Goal: Task Accomplishment & Management: Use online tool/utility

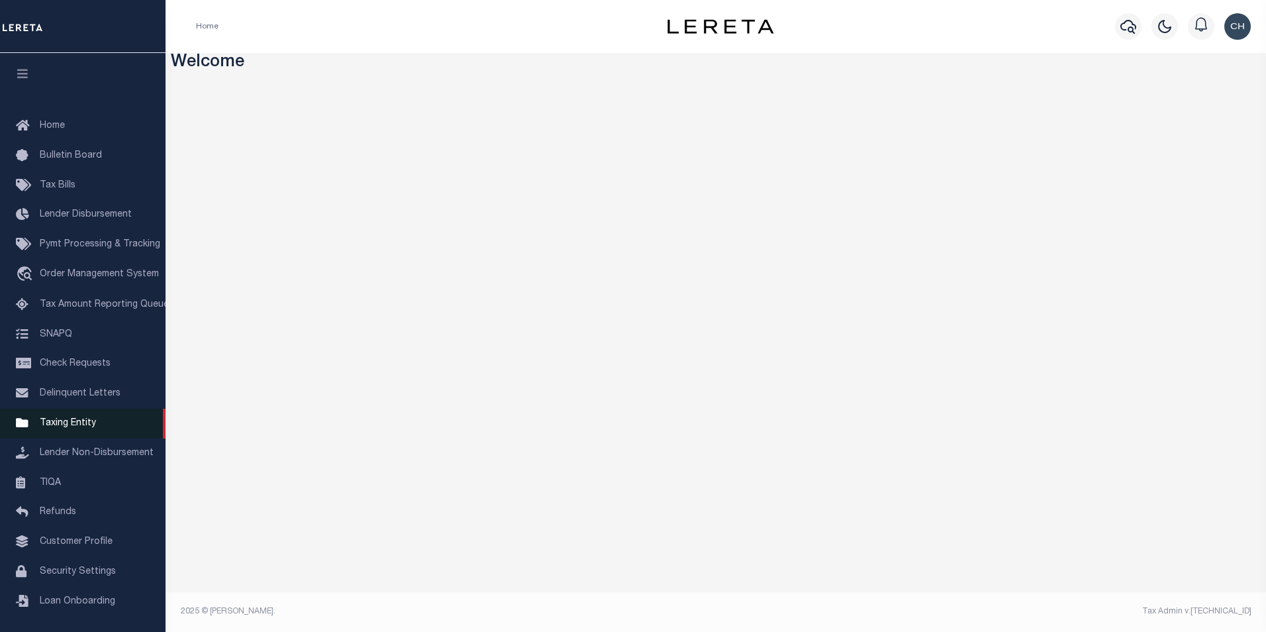
click at [72, 428] on span "Taxing Entity" at bounding box center [68, 423] width 56 height 9
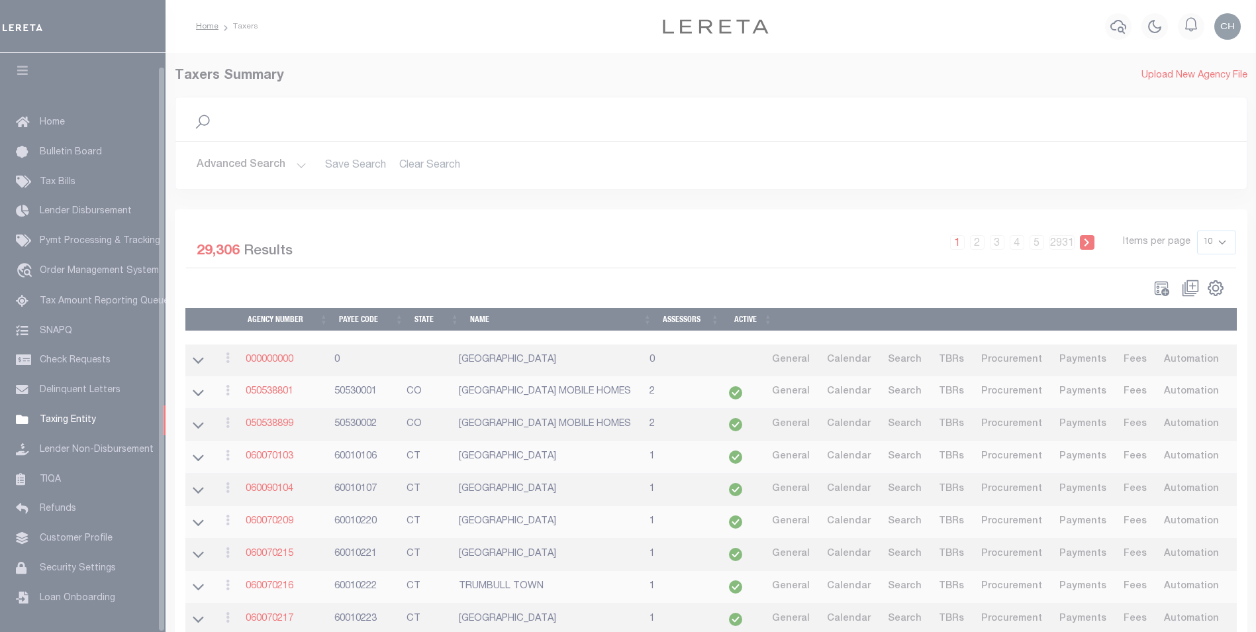
scroll to position [13, 0]
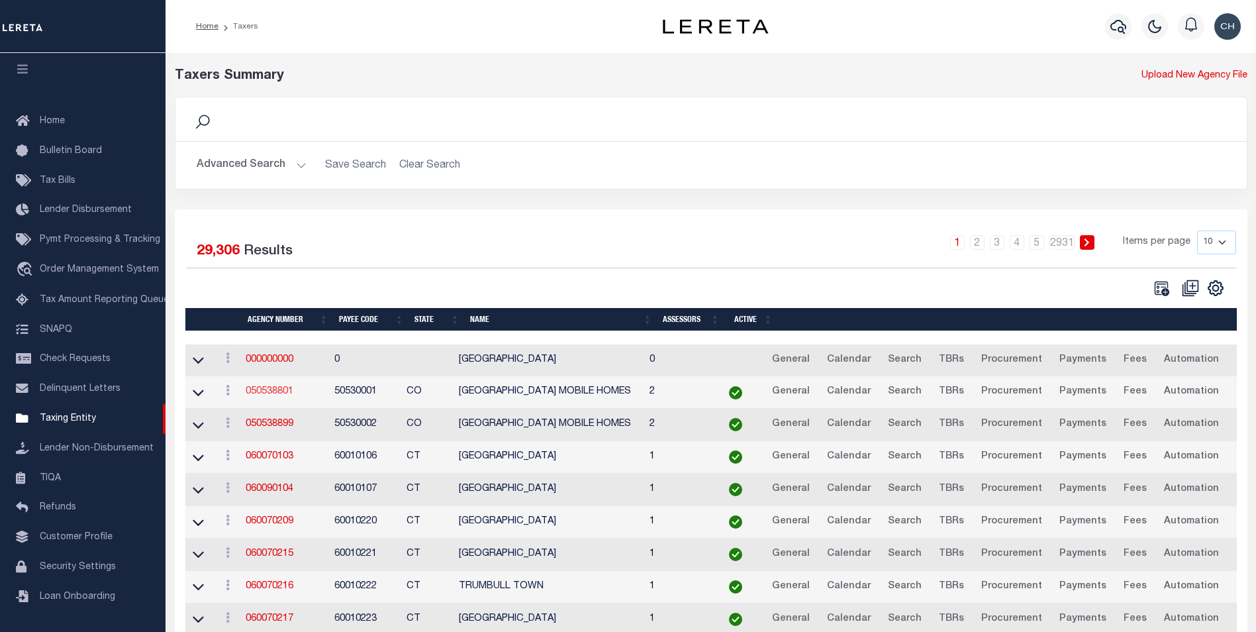
click at [284, 394] on link "050538801" at bounding box center [270, 391] width 48 height 9
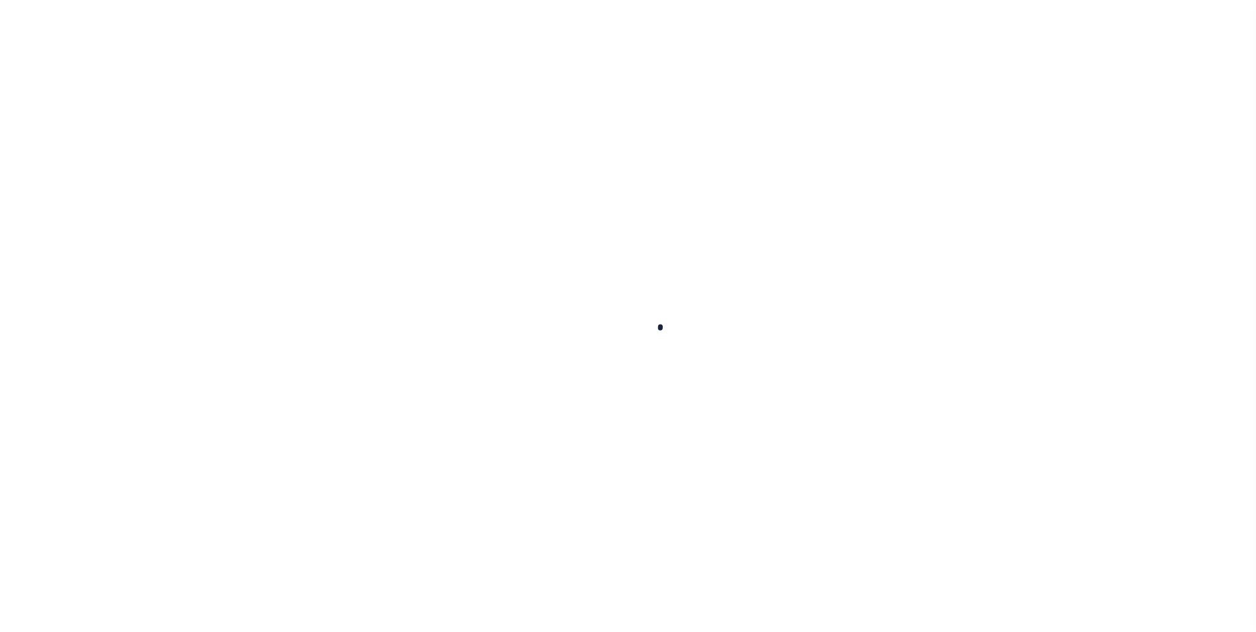
select select
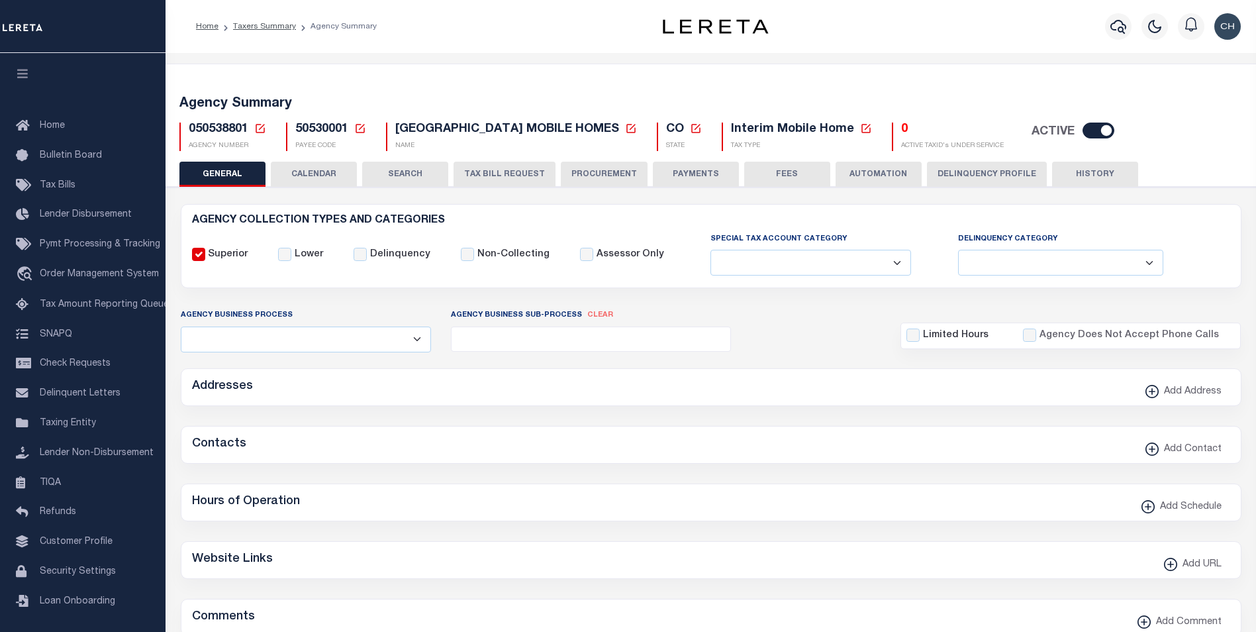
checkbox input "false"
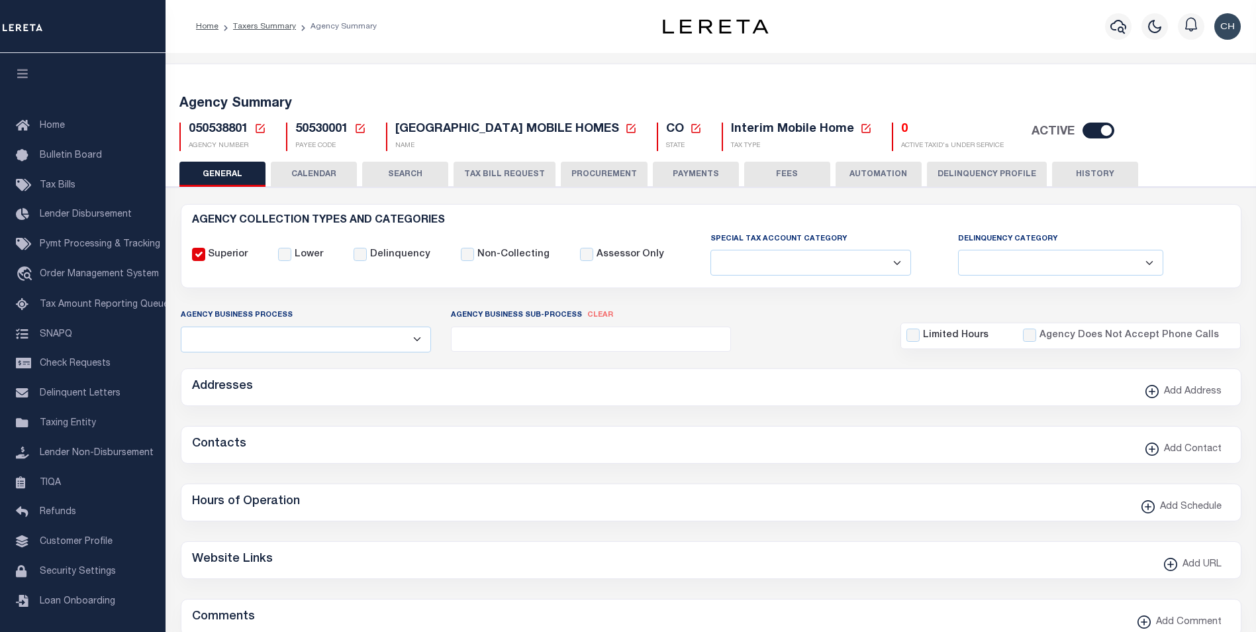
type input "810500000"
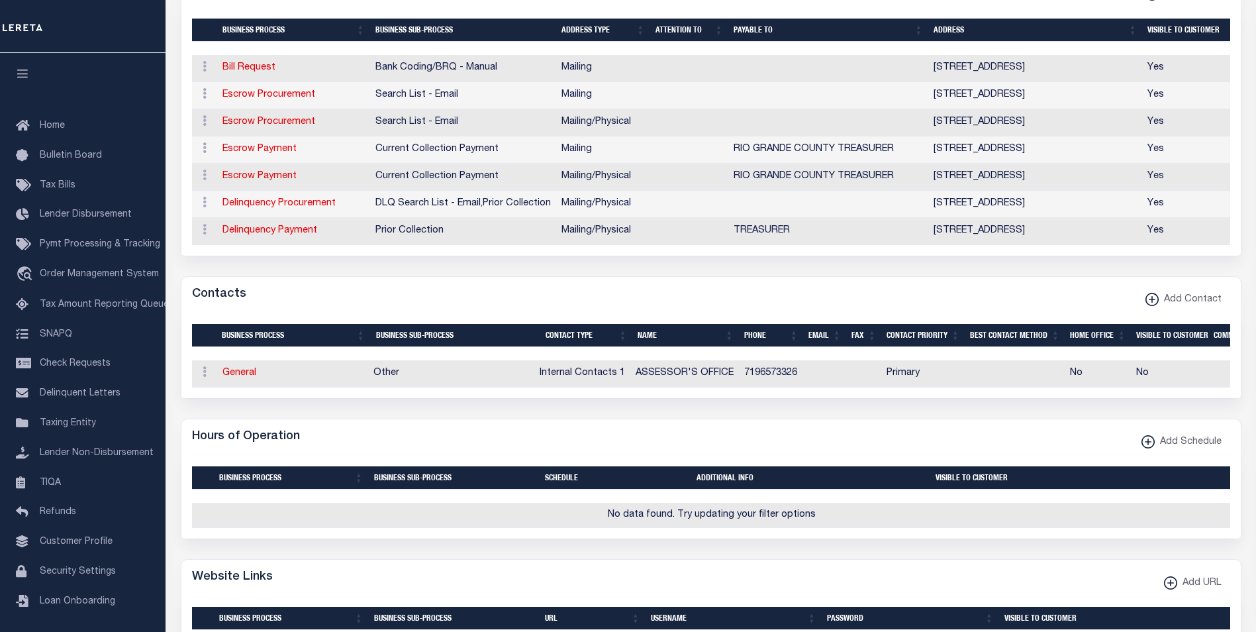
scroll to position [66, 0]
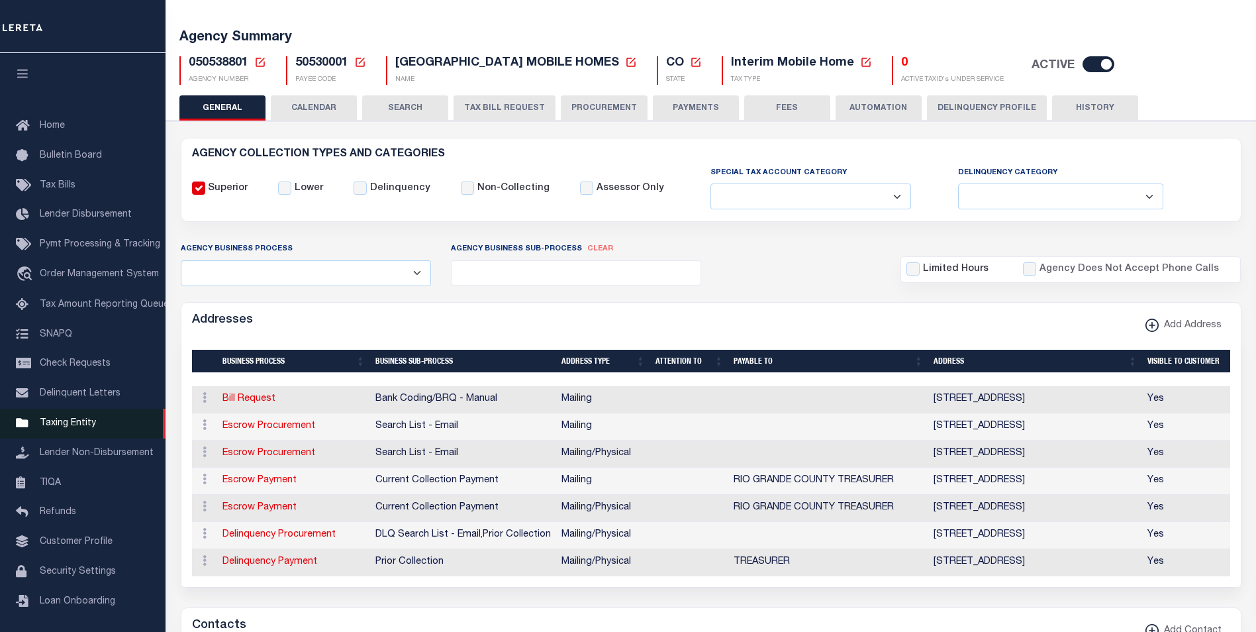
click at [76, 422] on link "Taxing Entity" at bounding box center [83, 424] width 166 height 30
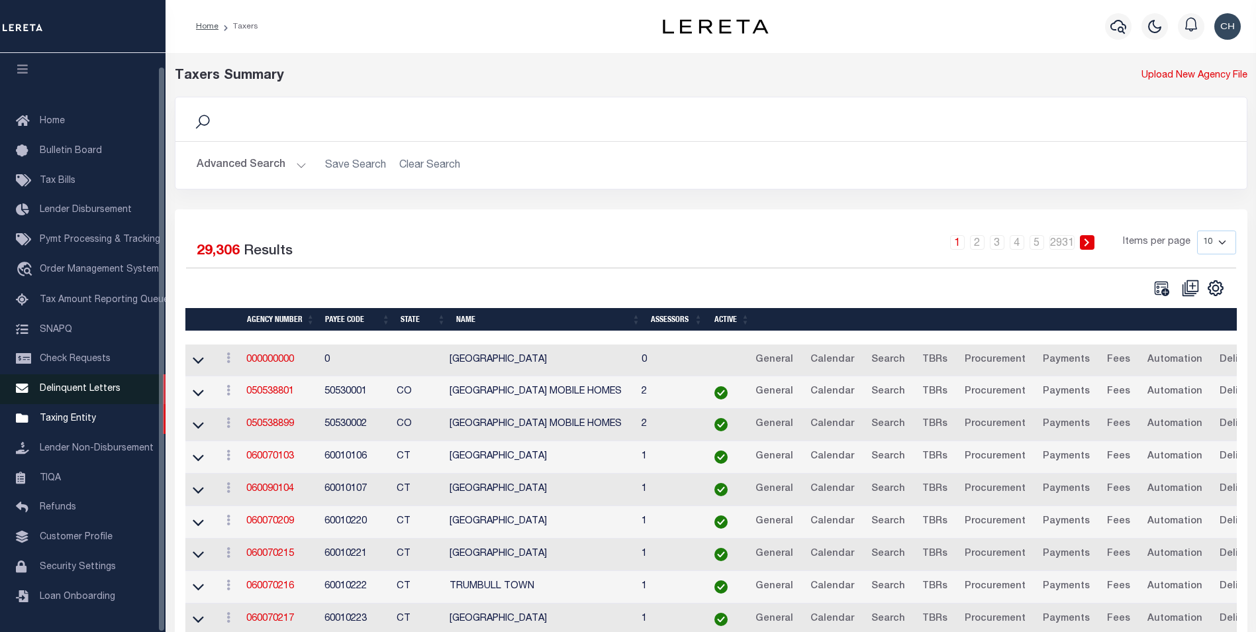
scroll to position [97, 0]
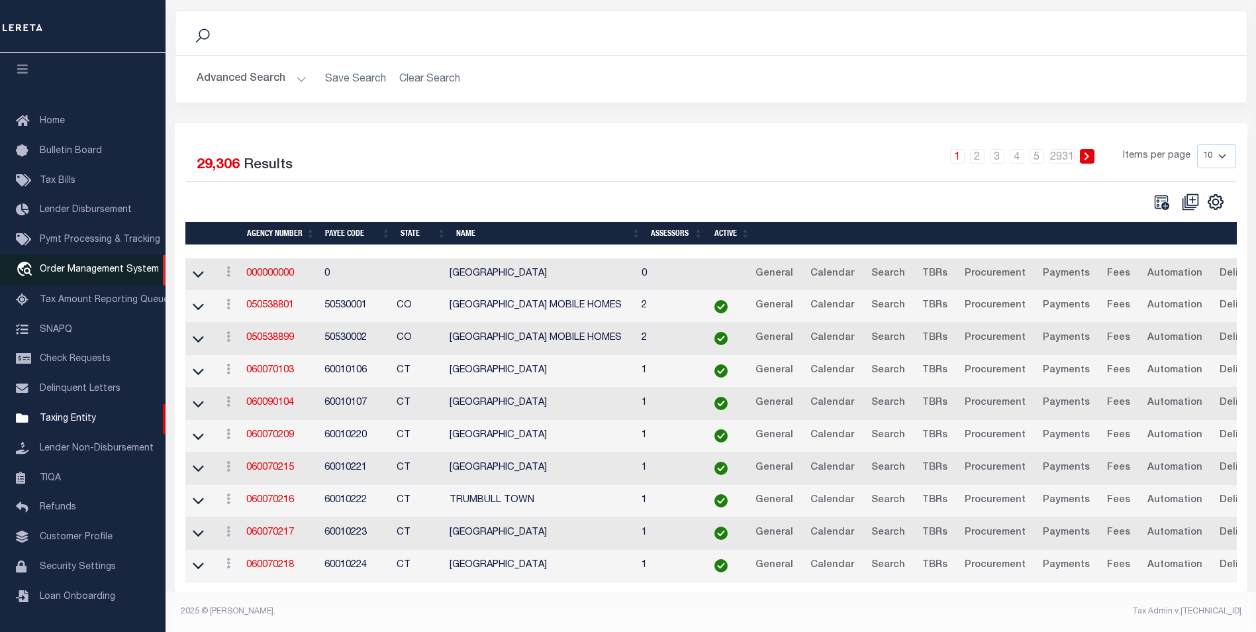
click at [78, 265] on span "Order Management System" at bounding box center [99, 269] width 119 height 9
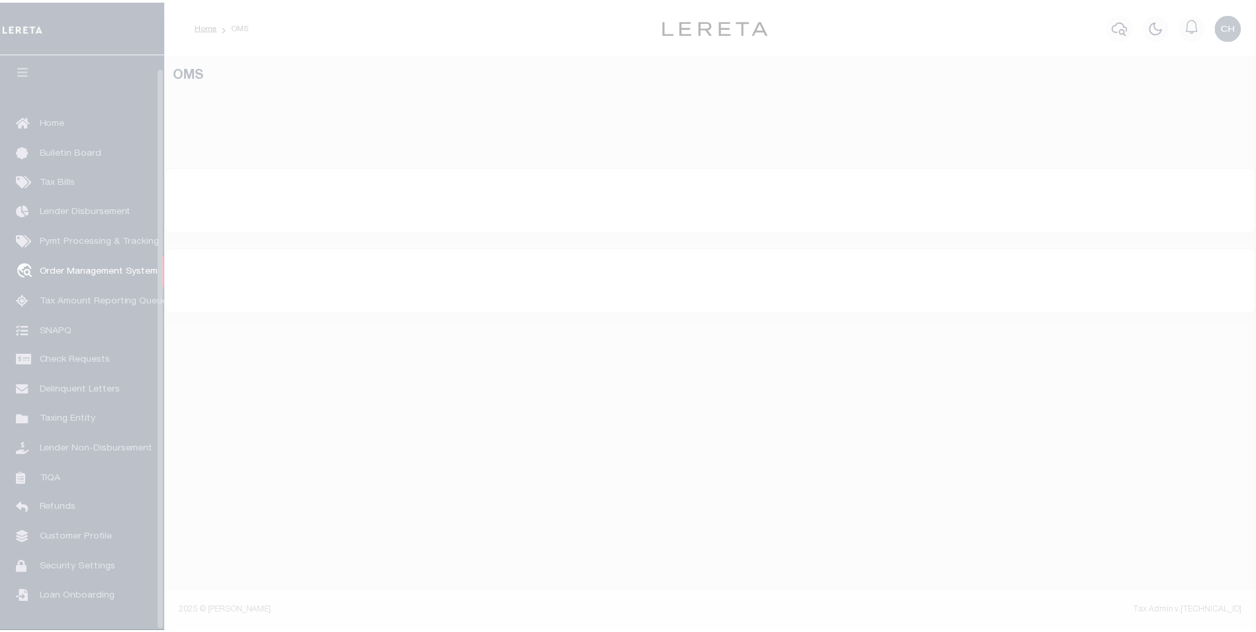
scroll to position [13, 0]
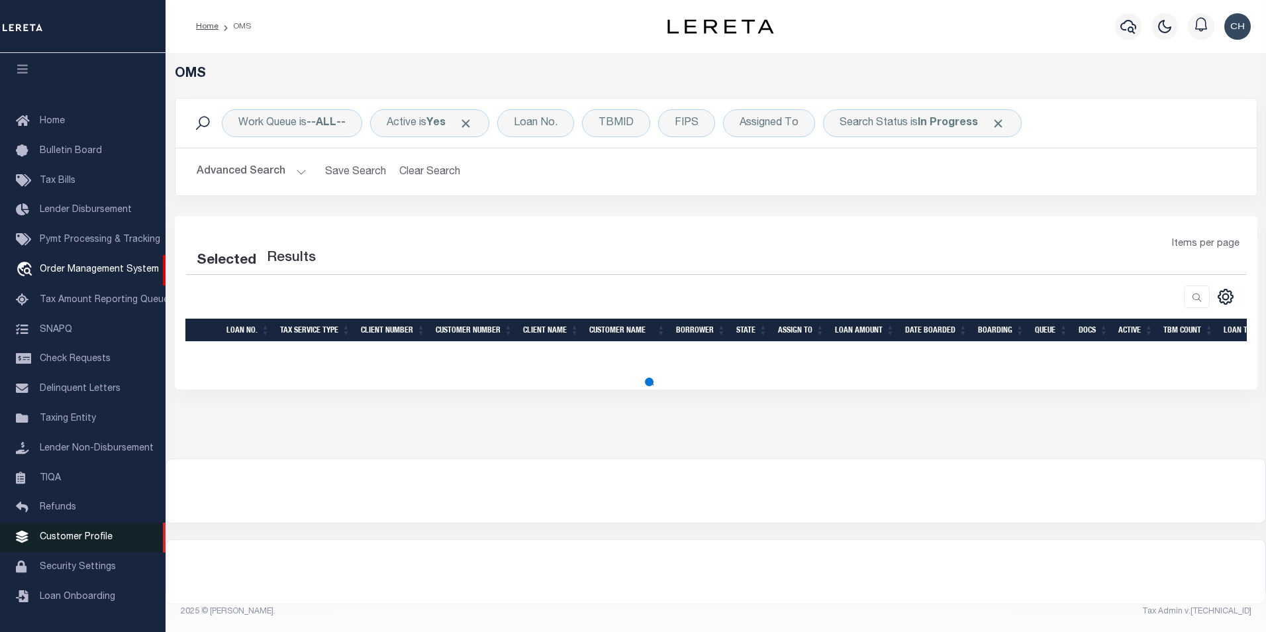
select select "200"
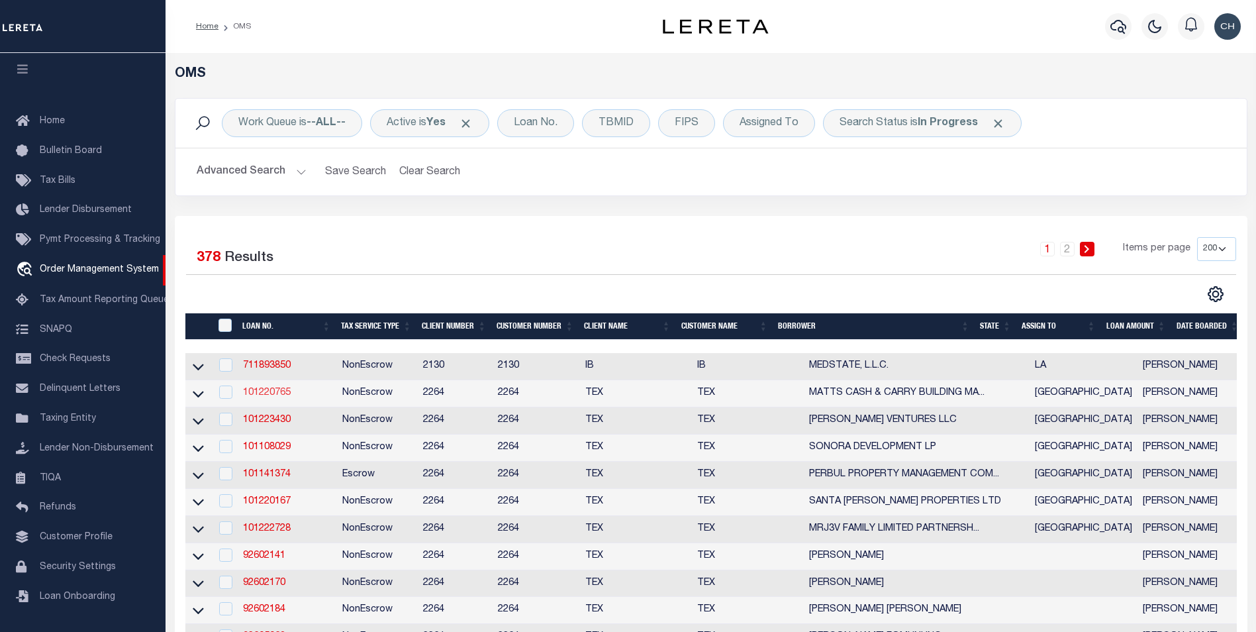
click at [258, 394] on link "101220765" at bounding box center [267, 392] width 48 height 9
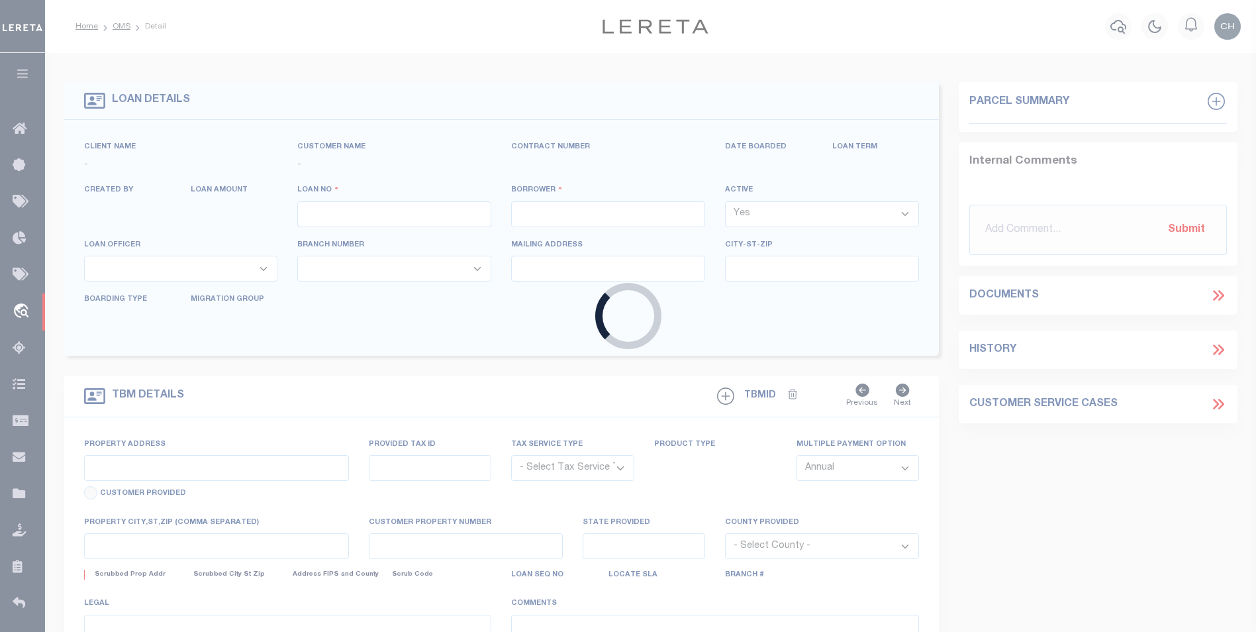
type input "101220765"
type input "MATTS CASH & CARRY BUILDING MATERIALS IN"
select select
type input "PO BOX 1663"
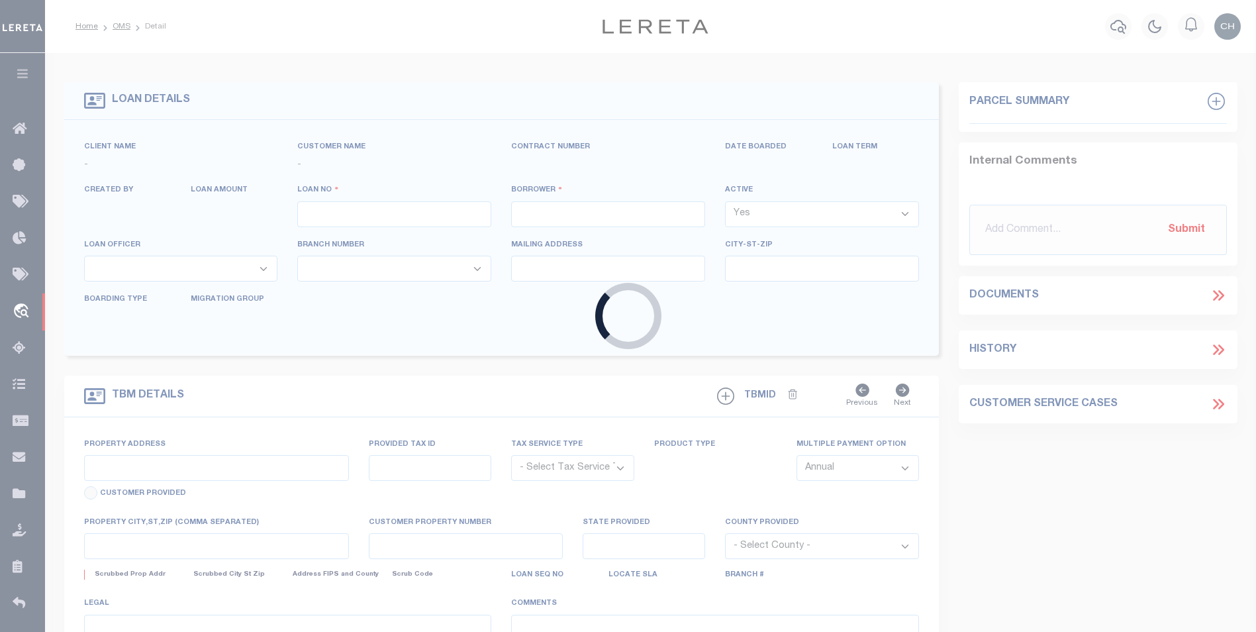
type input "PHARR TX 78577"
select select
select select "NonEscrow"
select select "22444"
select select "8144"
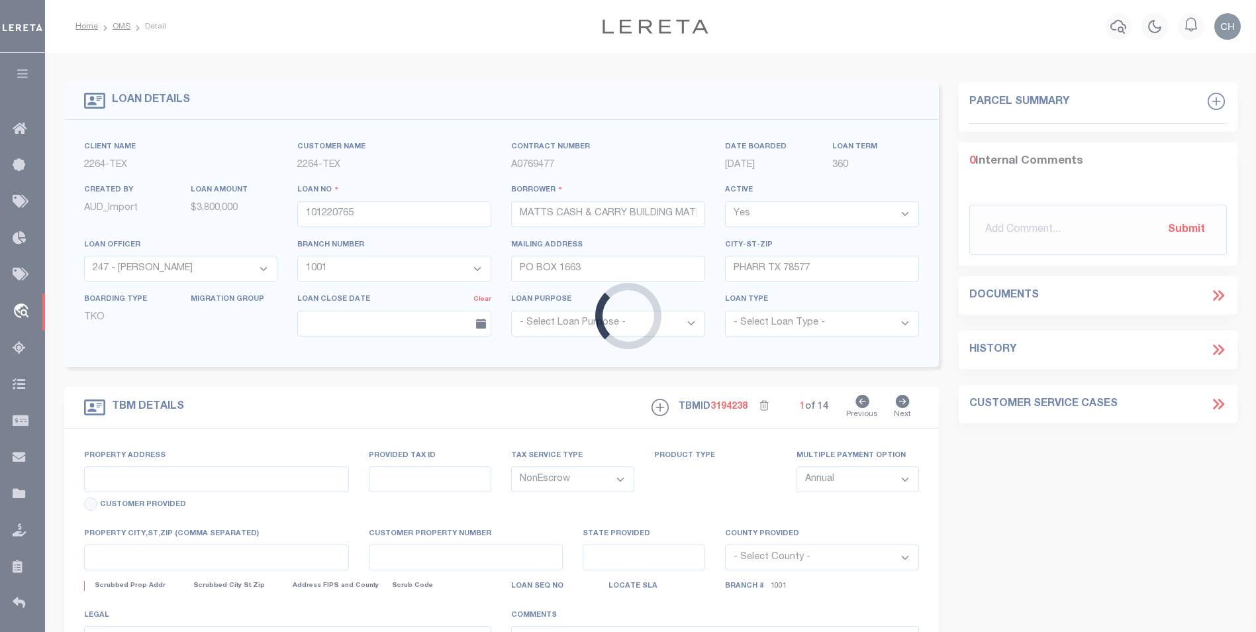
type input "K2400-00-000-0164-06"
select select
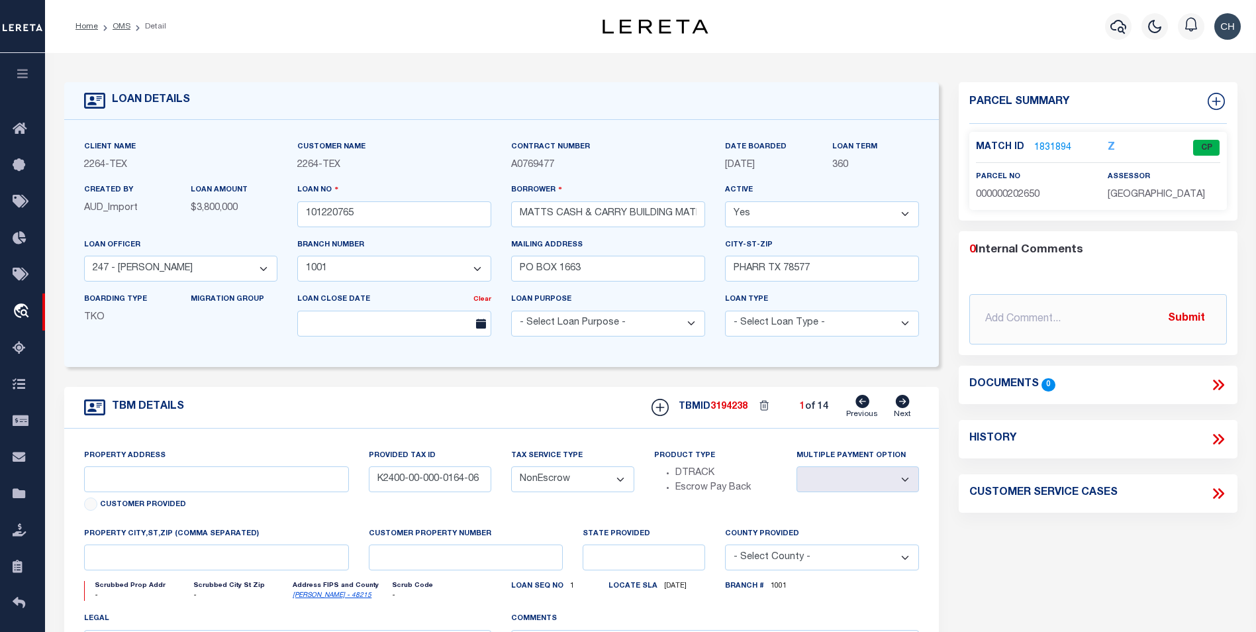
click at [1054, 141] on link "1831894" at bounding box center [1053, 148] width 37 height 14
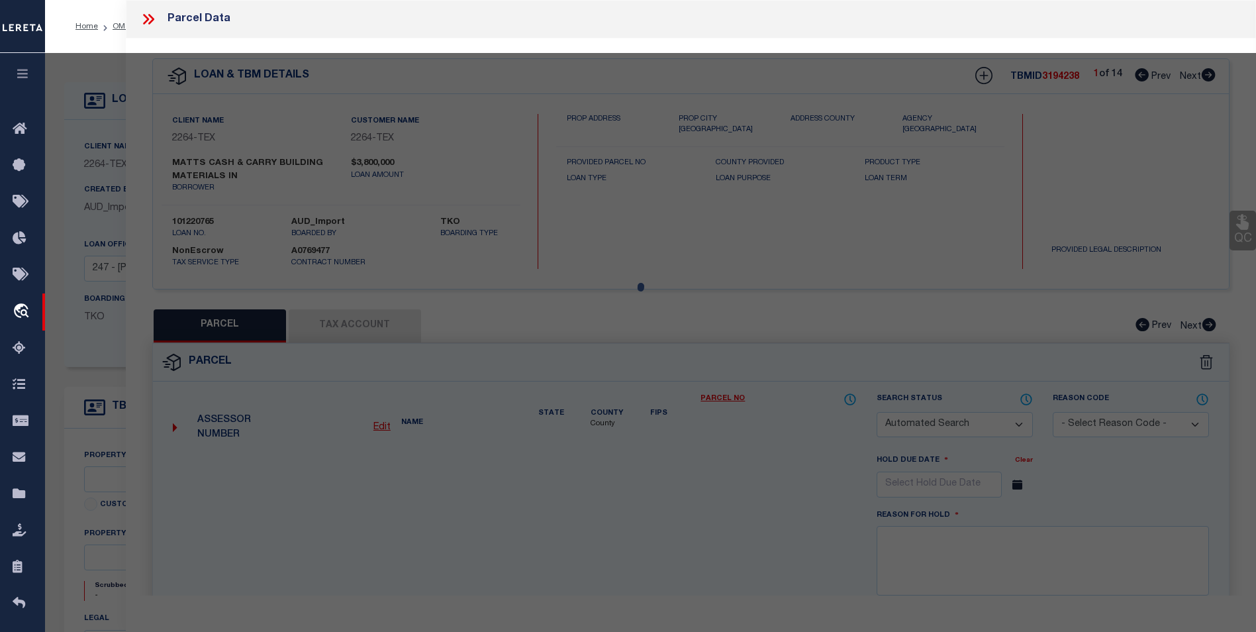
checkbox input "false"
select select "CP"
type input "MATT'S CASH & CARRY"
select select
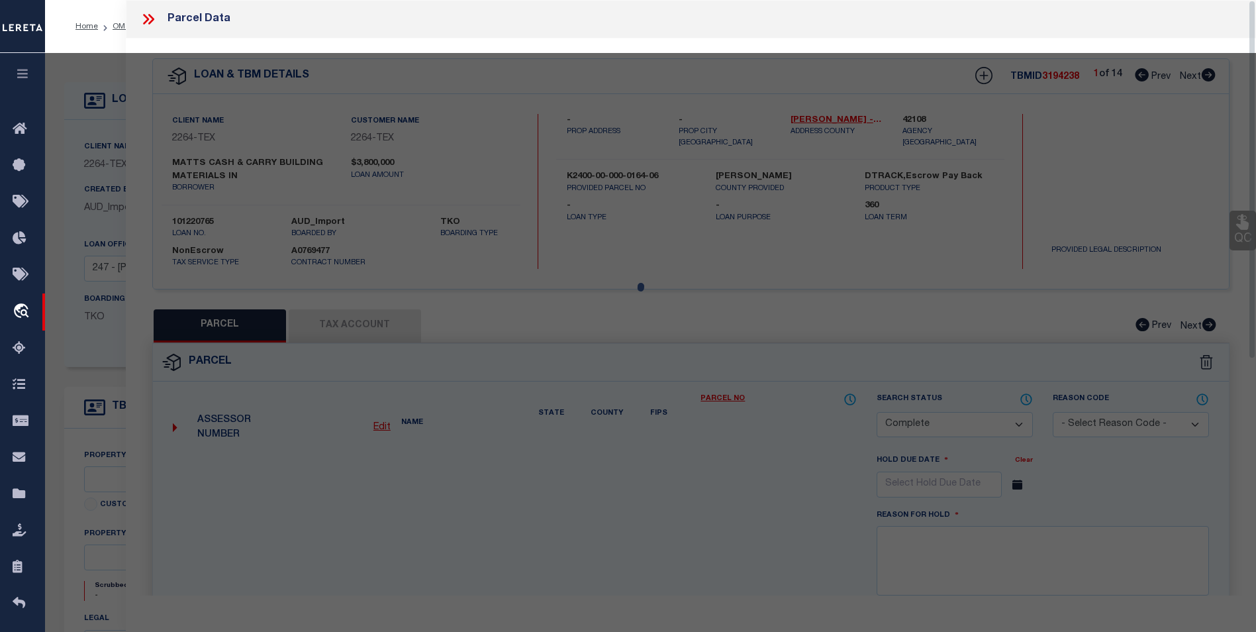
type input "404 E ESPRESSWAY 83"
type input "[GEOGRAPHIC_DATA]"
type textarea "[PERSON_NAME] TRACT E330'-S528' LOT 164 4.0AC"
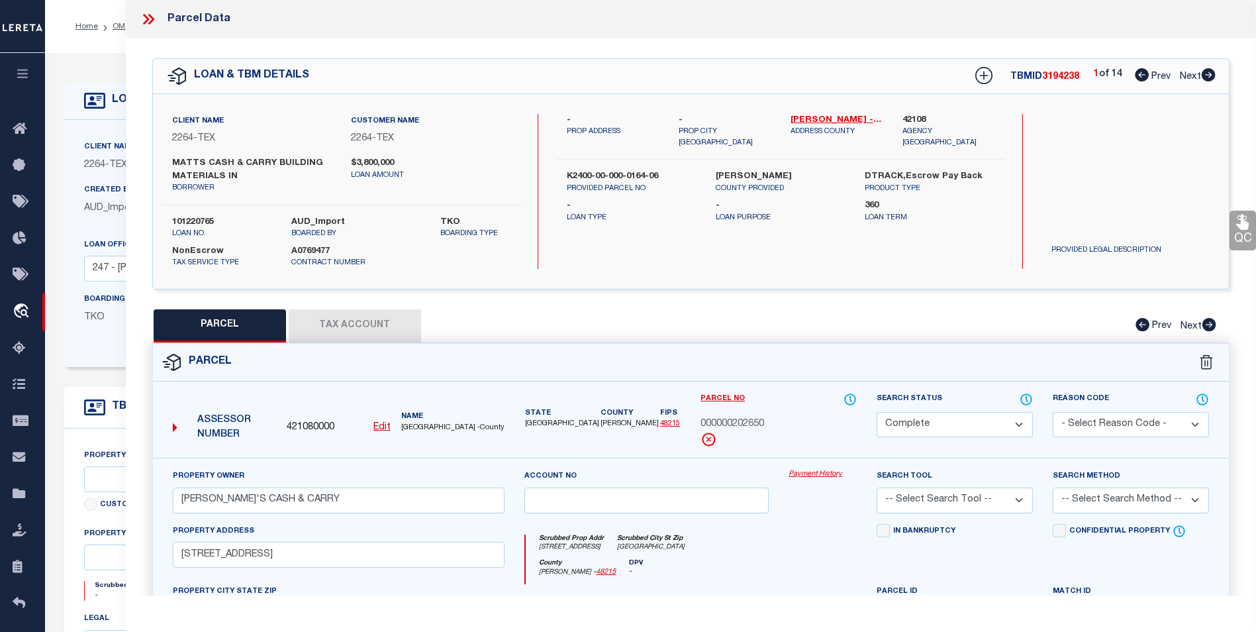
scroll to position [260, 0]
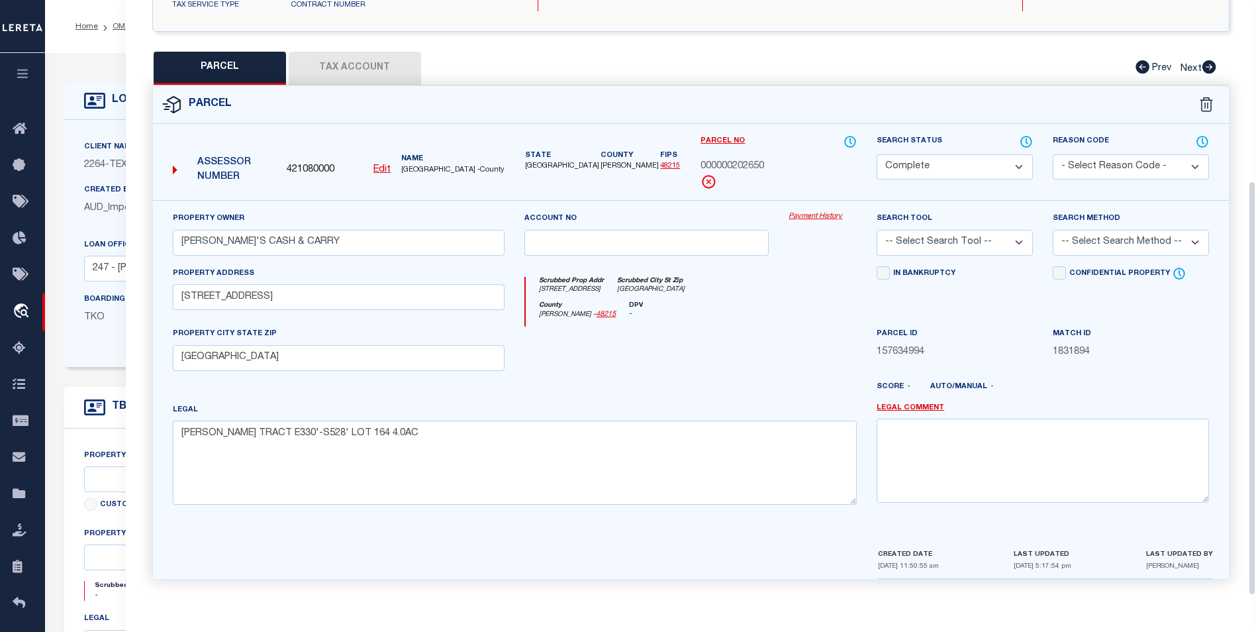
drag, startPoint x: 352, startPoint y: 69, endPoint x: 561, endPoint y: 193, distance: 242.6
click at [352, 69] on button "Tax Account" at bounding box center [355, 68] width 132 height 33
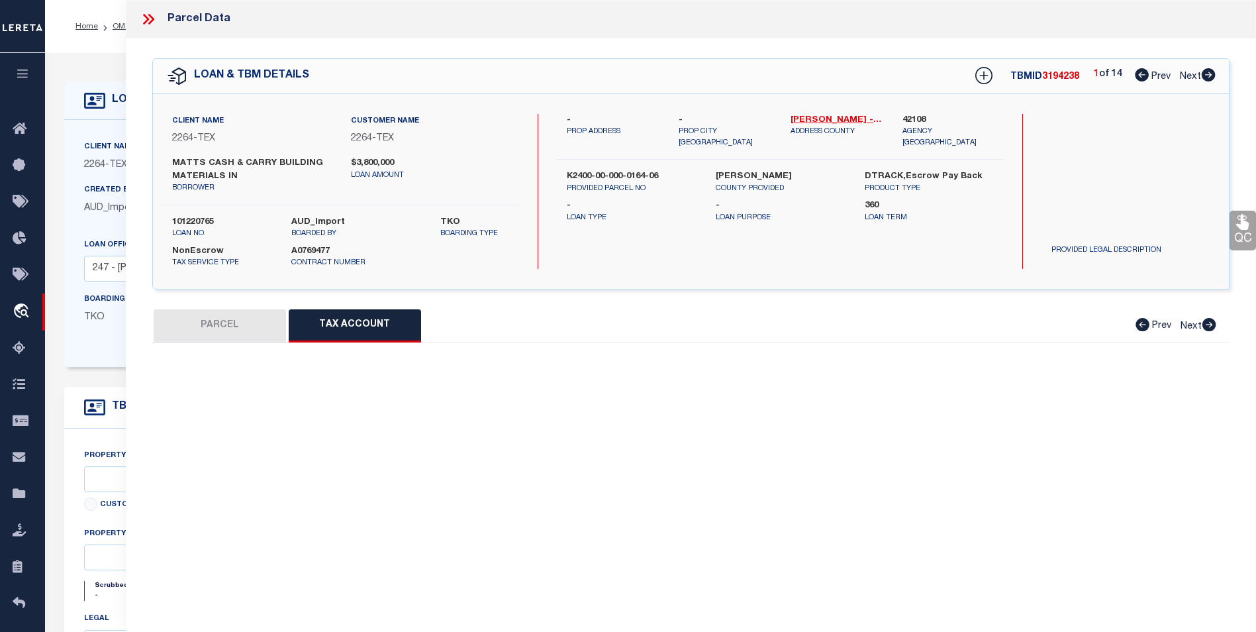
scroll to position [0, 0]
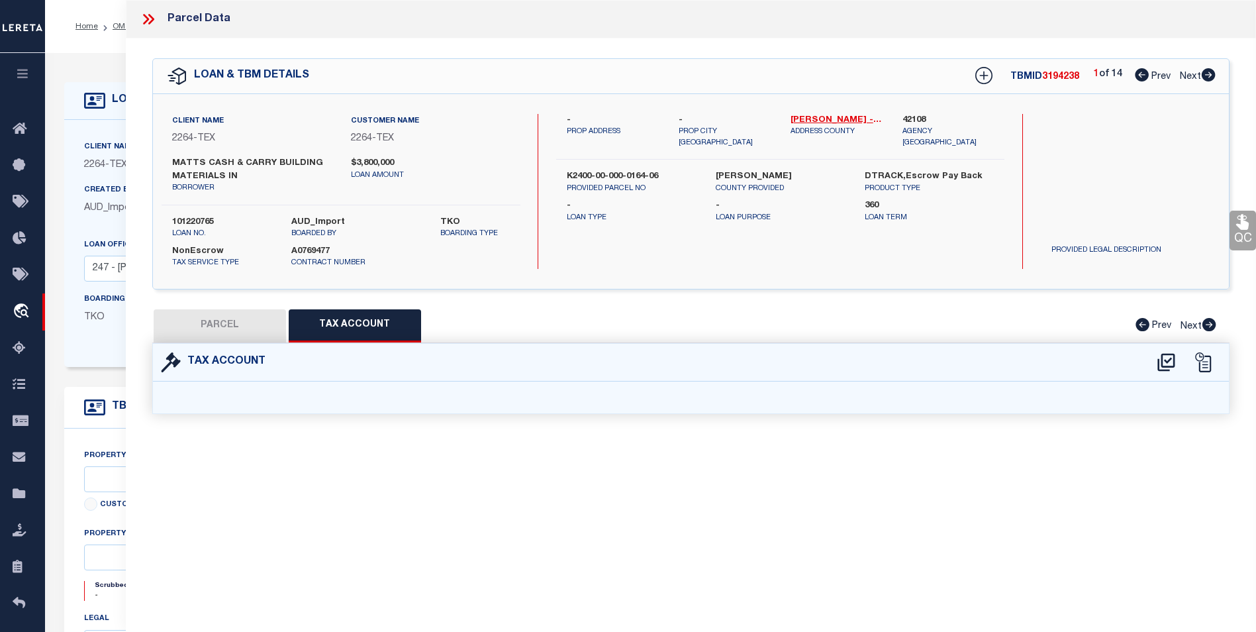
select select "100"
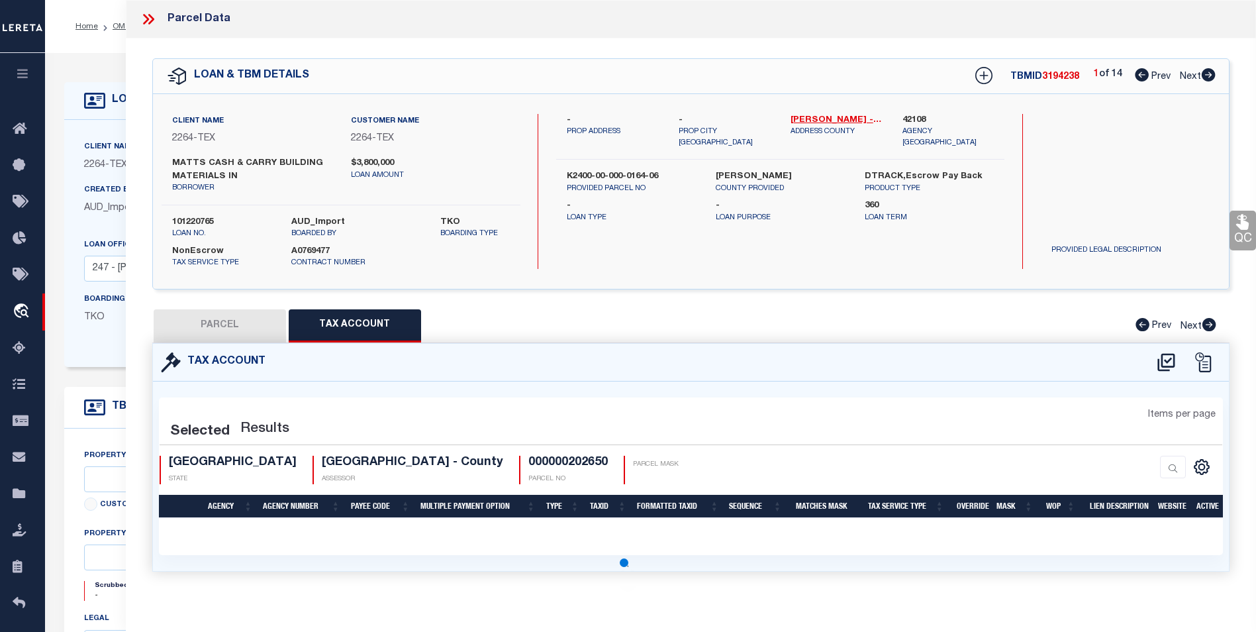
select select "100"
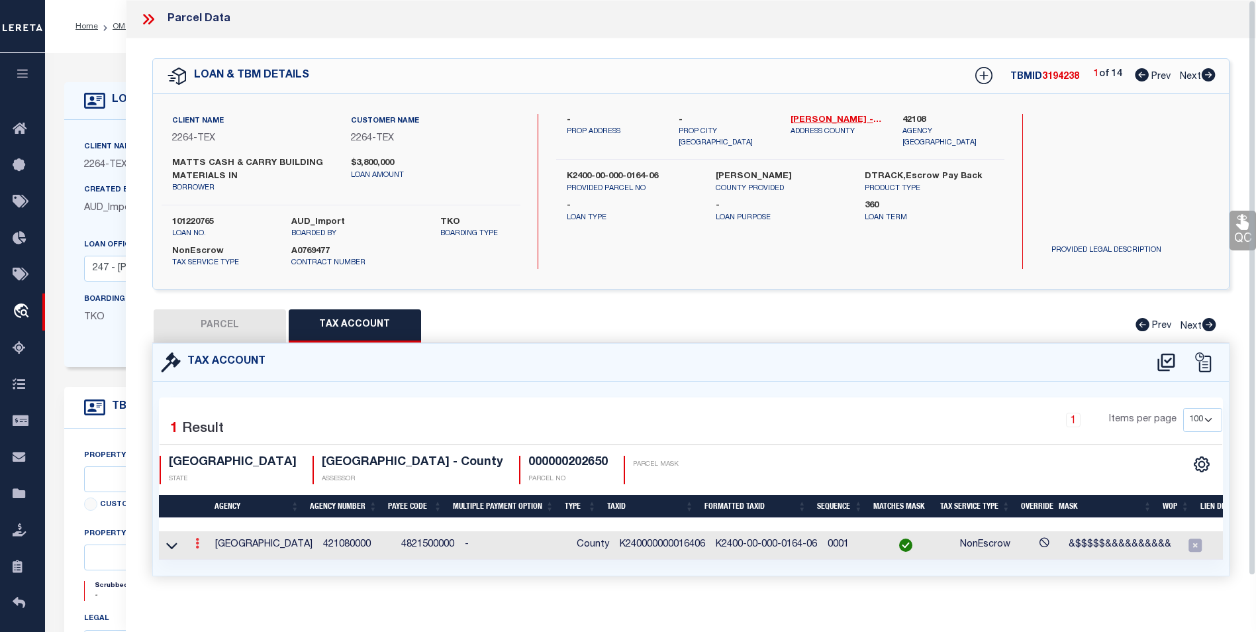
click at [194, 546] on link at bounding box center [197, 545] width 15 height 11
click at [162, 549] on td at bounding box center [172, 545] width 26 height 28
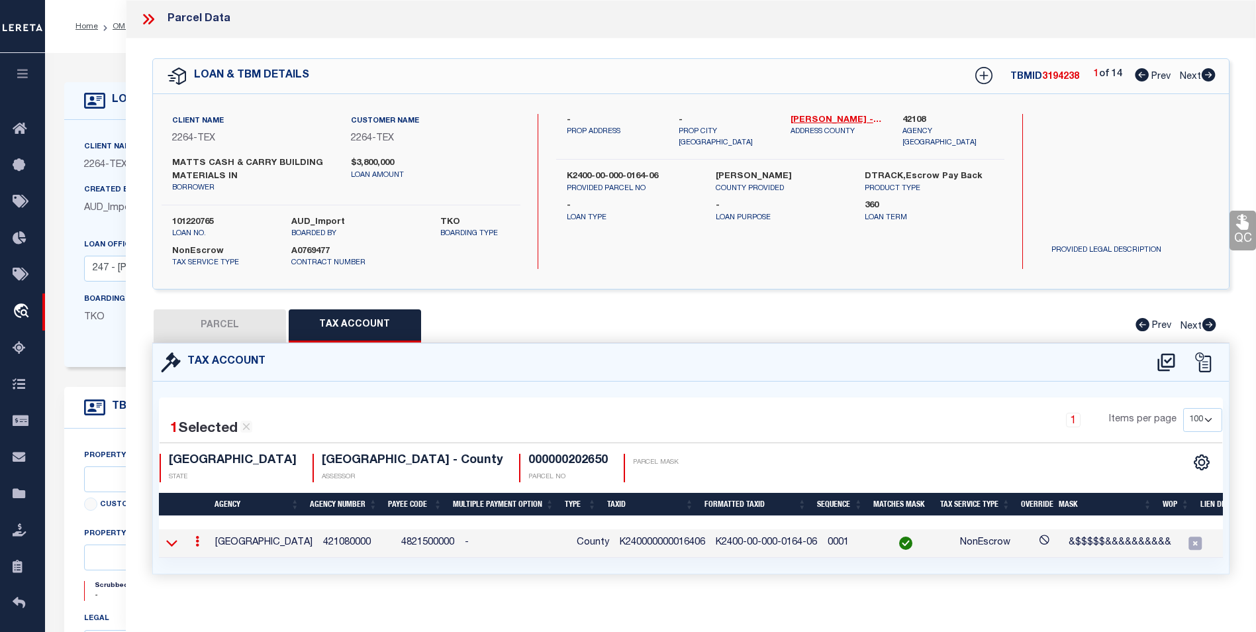
click at [169, 548] on icon at bounding box center [171, 543] width 11 height 14
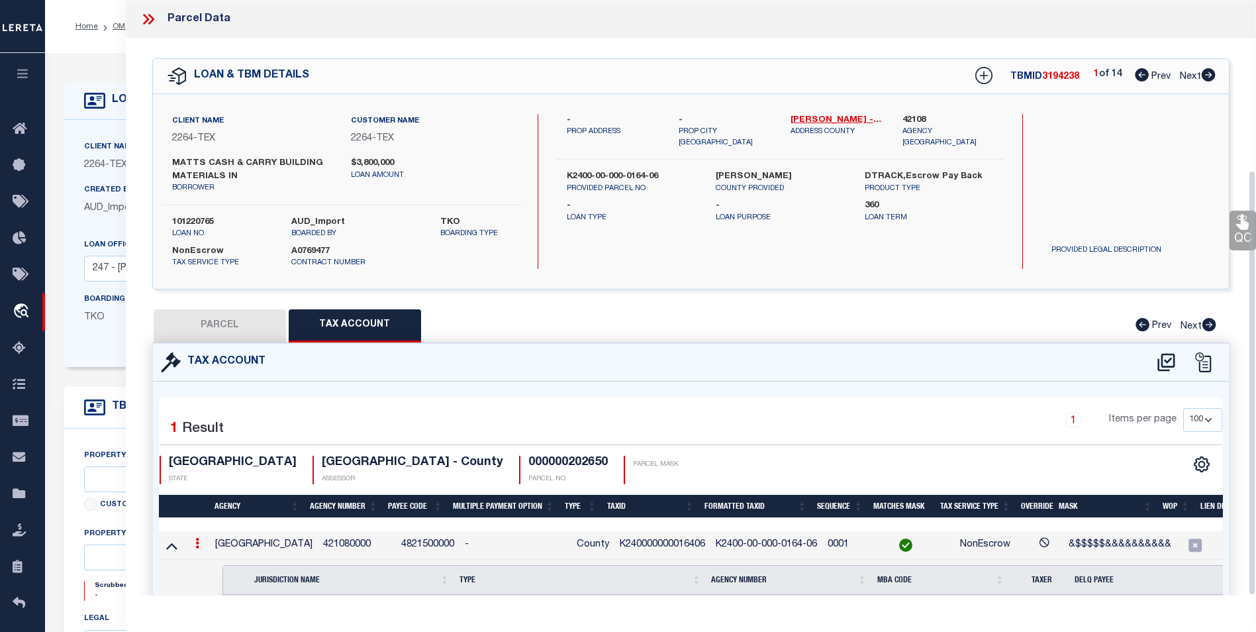
scroll to position [238, 0]
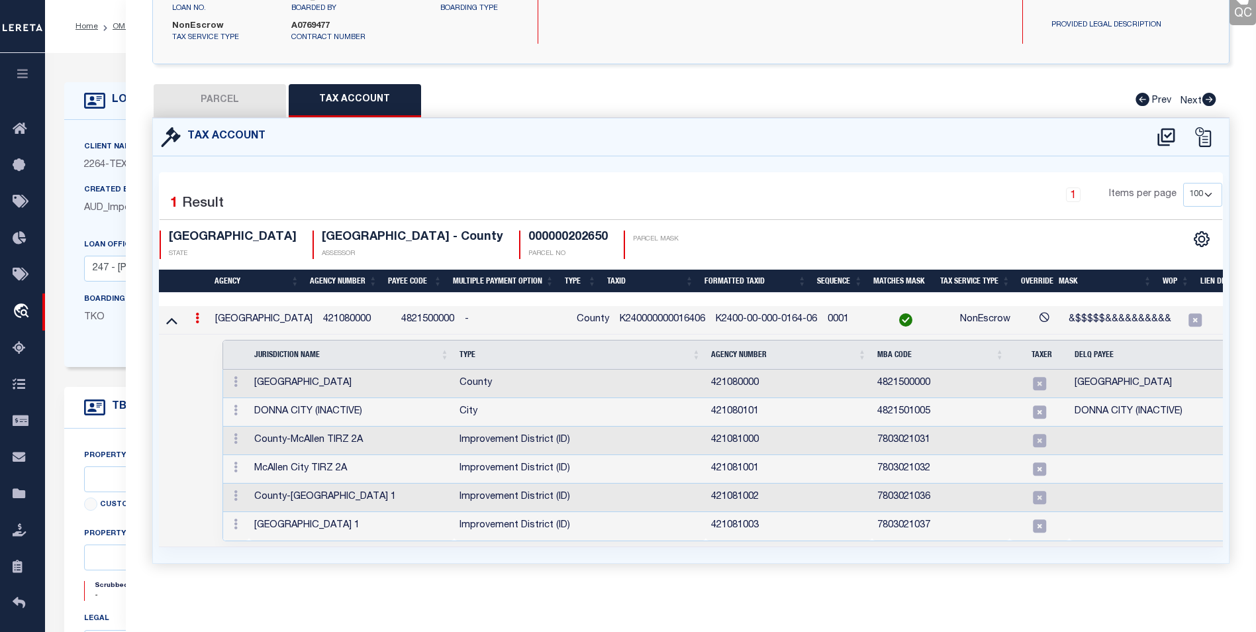
click at [180, 84] on button "PARCEL" at bounding box center [220, 100] width 132 height 33
select select "AS"
checkbox input "false"
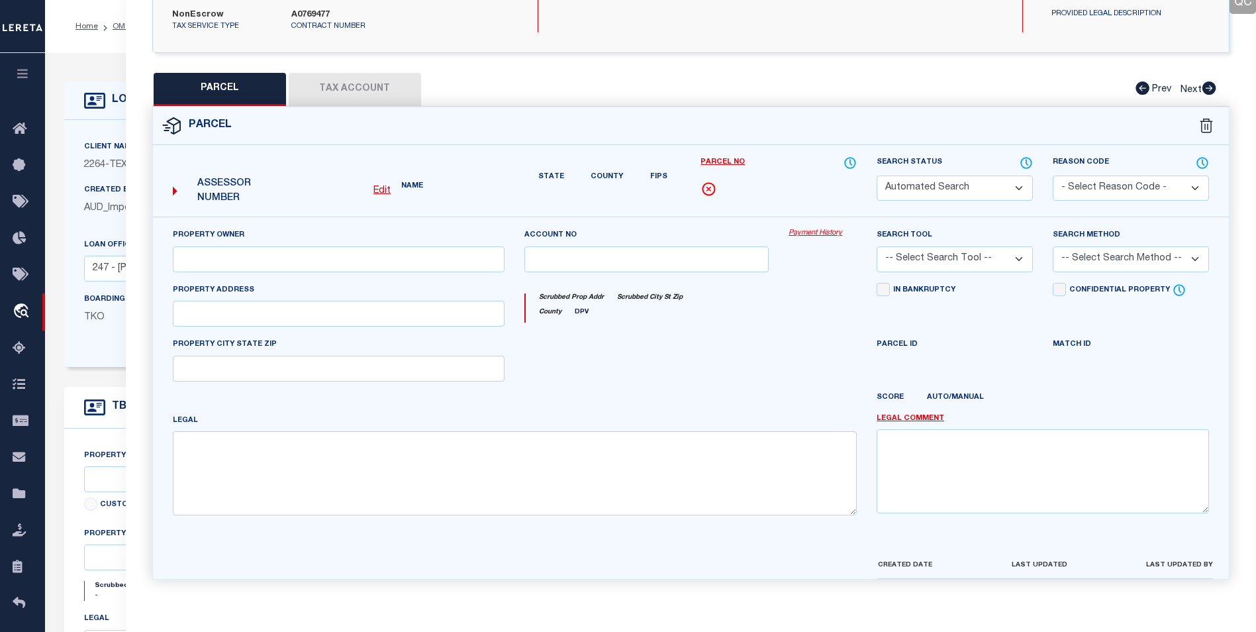
select select "CP"
type input "MATT'S CASH & CARRY"
select select
type input "404 E ESPRESSWAY 83"
type input "[GEOGRAPHIC_DATA]"
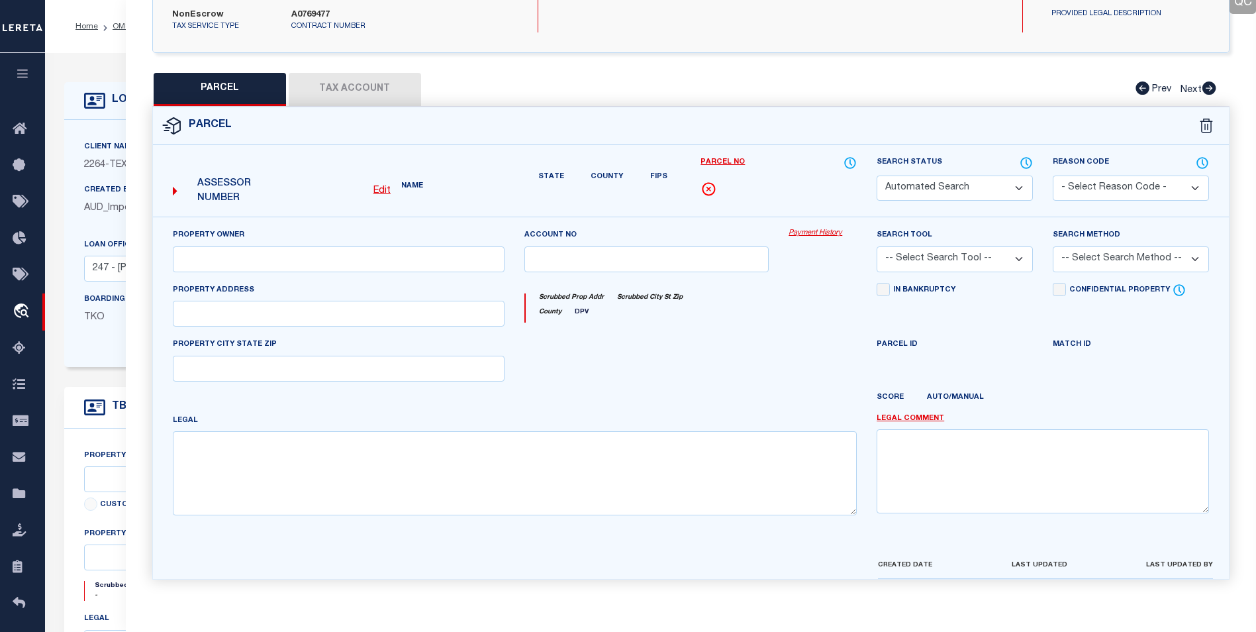
type textarea "[PERSON_NAME] TRACT E330'-S528' LOT 164 4.0AC"
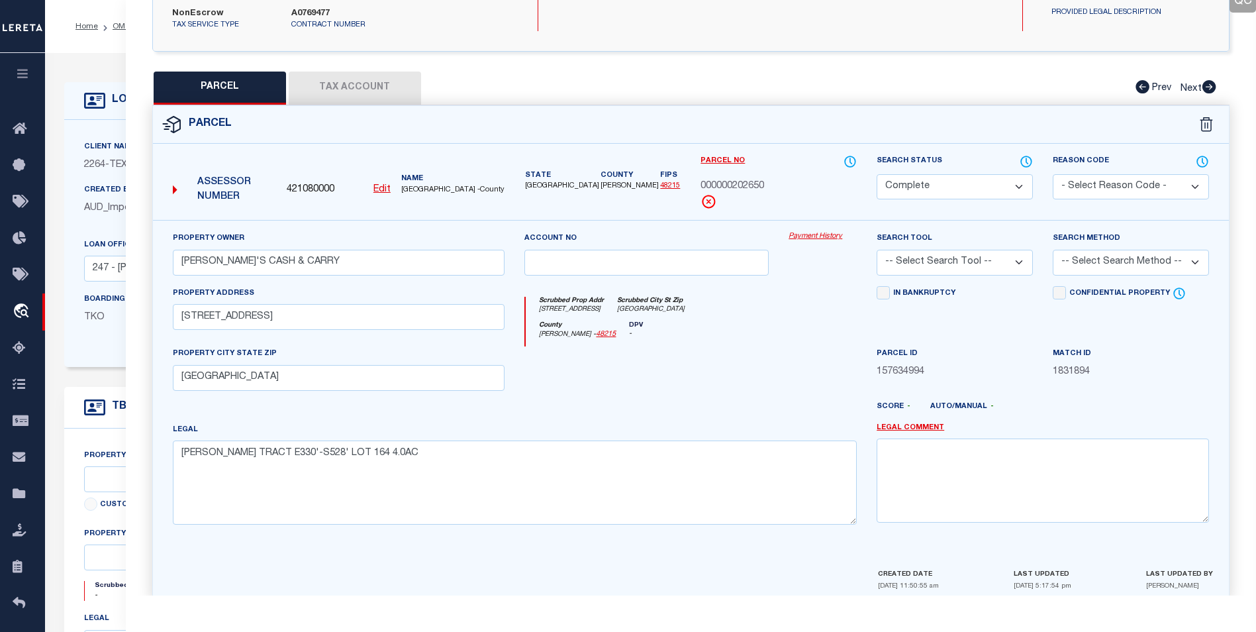
click at [799, 238] on link "Payment History" at bounding box center [823, 236] width 68 height 11
